Goal: Task Accomplishment & Management: Manage account settings

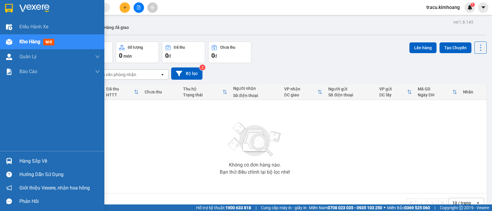
click at [28, 162] on div "Hàng sắp về" at bounding box center [59, 161] width 80 height 9
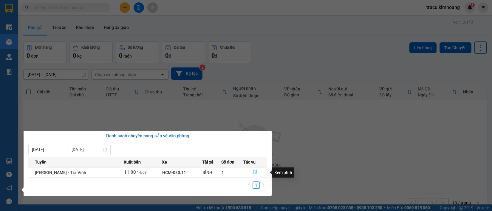
click at [254, 170] on icon "file-done" at bounding box center [255, 172] width 4 height 4
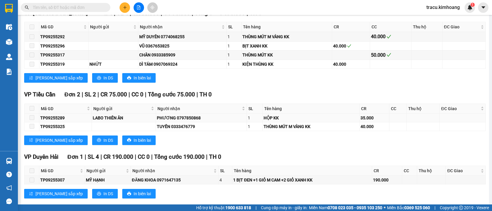
scroll to position [795, 0]
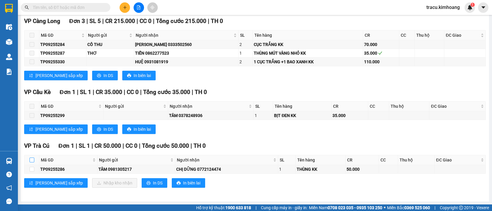
click at [34, 160] on input "checkbox" at bounding box center [32, 159] width 5 height 5
checkbox input "true"
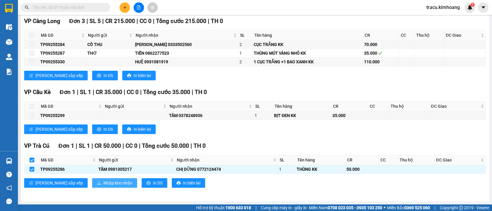
click at [103, 182] on span "Nhập kho nhận" at bounding box center [117, 182] width 29 height 7
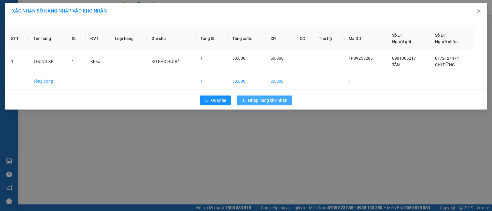
click at [255, 101] on span "Nhập hàng kho nhận" at bounding box center [267, 100] width 39 height 7
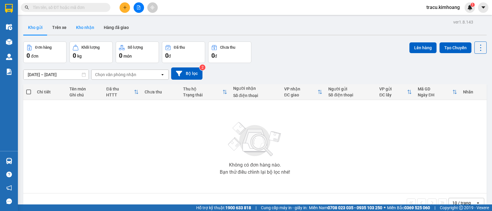
click at [85, 31] on button "Kho nhận" at bounding box center [85, 27] width 28 height 14
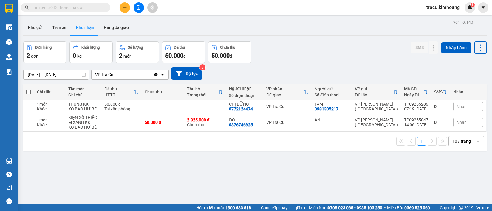
click at [29, 94] on span at bounding box center [28, 91] width 5 height 5
click at [29, 89] on input "checkbox" at bounding box center [29, 89] width 0 height 0
checkbox input "true"
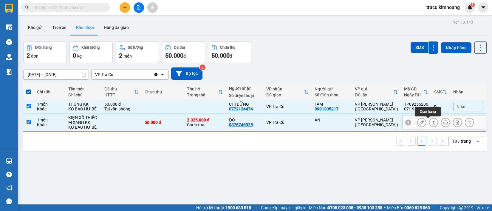
click at [431, 124] on icon at bounding box center [433, 122] width 4 height 4
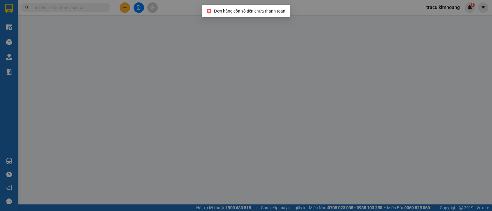
type input "ÂN"
type input "0376746925"
type input "ĐÔ"
type input "2.325.000"
type input "50.000"
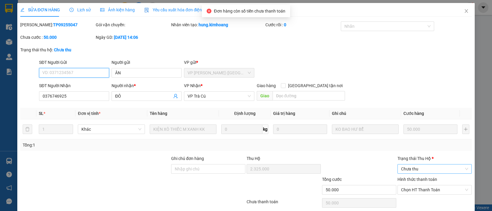
click at [431, 171] on span "Chưa thu" at bounding box center [434, 168] width 67 height 9
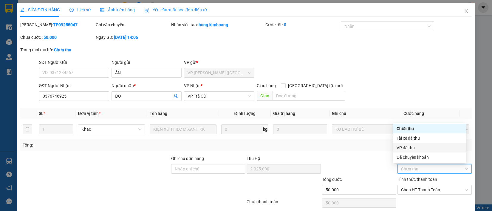
click at [409, 147] on div "VP đã thu" at bounding box center [430, 147] width 66 height 7
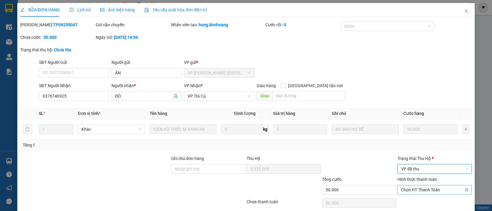
click at [421, 191] on span "Chọn HT Thanh Toán" at bounding box center [434, 189] width 67 height 9
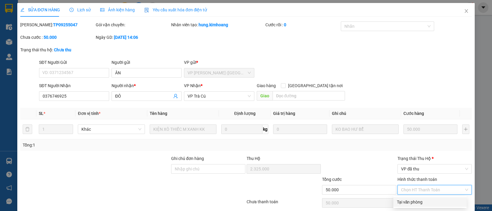
click at [408, 202] on div "Tại văn phòng" at bounding box center [430, 202] width 66 height 7
type input "0"
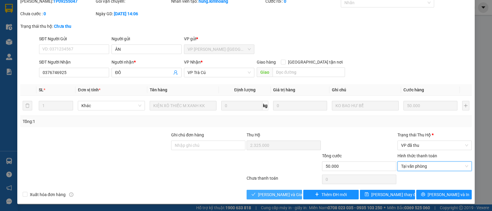
click at [273, 194] on span "Lưu và Giao hàng" at bounding box center [286, 194] width 57 height 7
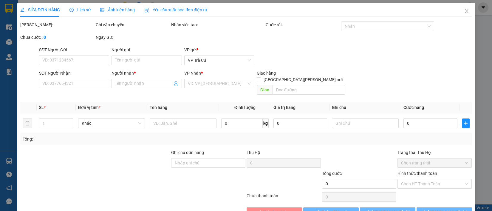
type input "ÂN"
type input "0376746925"
type input "ĐÔ"
type input "2.325.000"
type input "50.000"
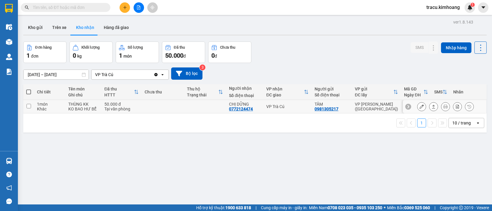
click at [27, 108] on input "checkbox" at bounding box center [29, 106] width 4 height 4
checkbox input "true"
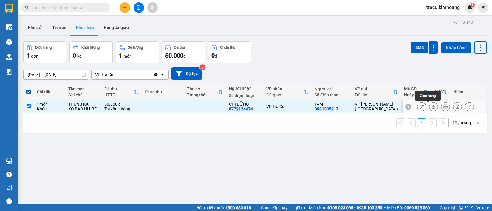
click at [430, 112] on div at bounding box center [444, 106] width 83 height 13
click at [431, 105] on icon at bounding box center [433, 106] width 4 height 4
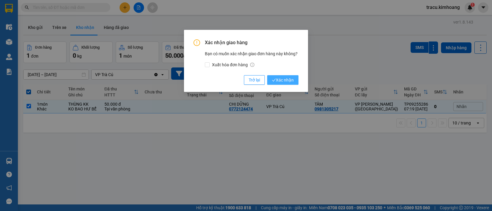
click at [286, 77] on span "Xác nhận" at bounding box center [283, 80] width 22 height 7
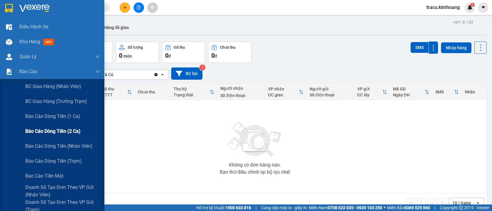
click at [59, 130] on span "Báo cáo dòng tiền (2 ca)" at bounding box center [52, 130] width 55 height 7
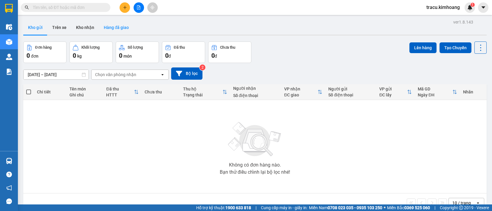
click at [105, 28] on button "Hàng đã giao" at bounding box center [116, 27] width 35 height 14
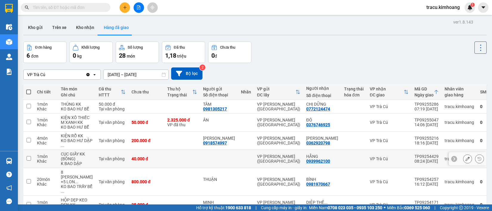
scroll to position [37, 0]
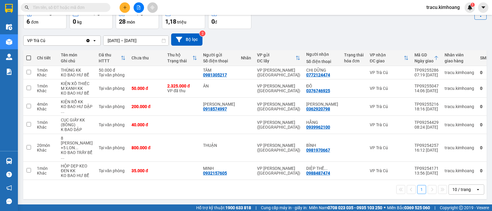
click at [109, 36] on input "[DATE] – [DATE]" at bounding box center [135, 41] width 65 height 10
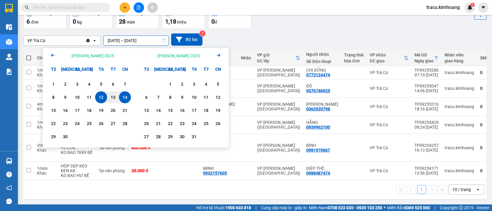
click at [124, 94] on div "14" at bounding box center [125, 97] width 8 height 7
click at [134, 38] on input "[DATE] – / /" at bounding box center [135, 41] width 65 height 10
click at [128, 94] on div "14" at bounding box center [125, 97] width 8 height 7
type input "[DATE] – [DATE]"
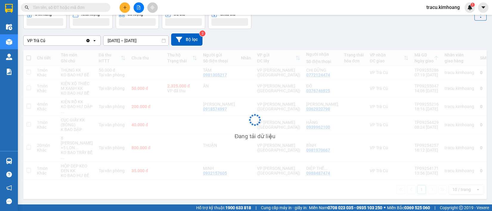
scroll to position [27, 0]
